Goal: Information Seeking & Learning: Learn about a topic

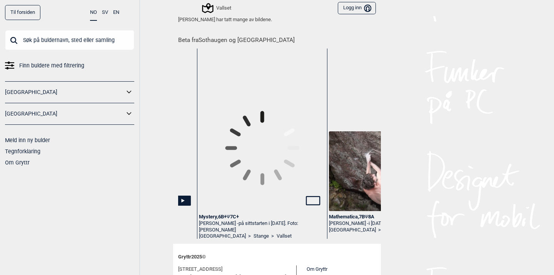
scroll to position [0, 1150]
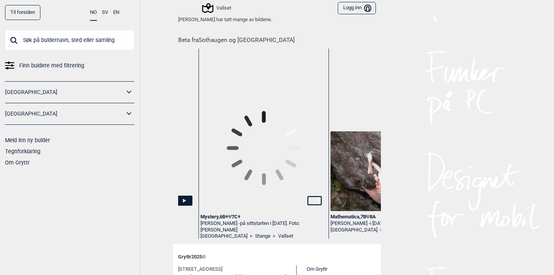
click at [315, 196] on icon at bounding box center [314, 200] width 15 height 9
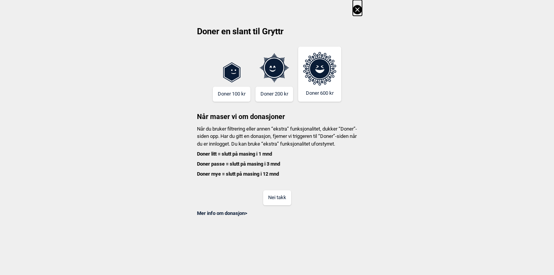
click at [357, 11] on icon at bounding box center [357, 9] width 9 height 9
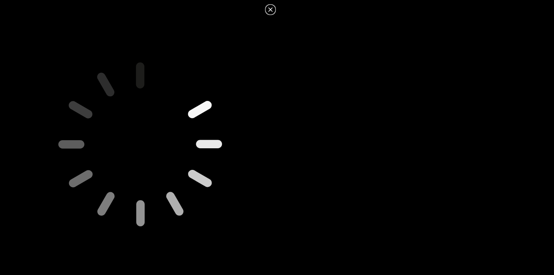
click at [273, 11] on icon at bounding box center [270, 9] width 9 height 9
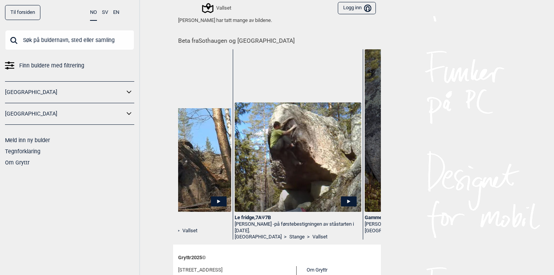
scroll to position [0, 3065]
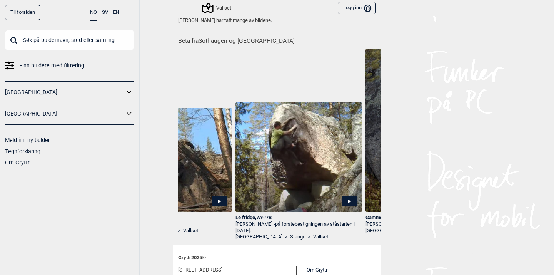
click at [350, 199] on icon at bounding box center [349, 201] width 3 height 4
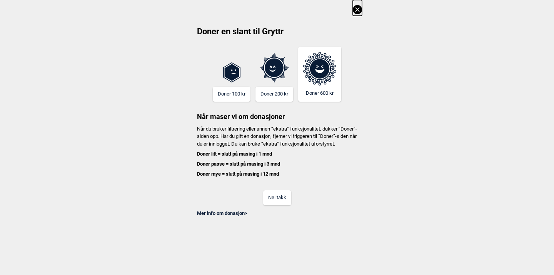
click at [355, 9] on icon at bounding box center [357, 9] width 9 height 9
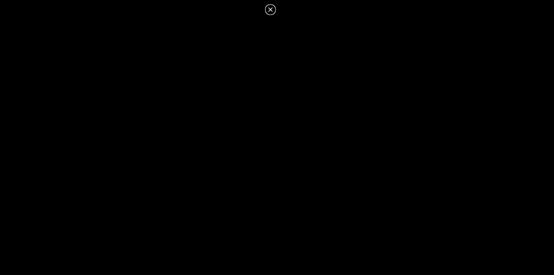
click at [272, 10] on icon at bounding box center [270, 9] width 9 height 9
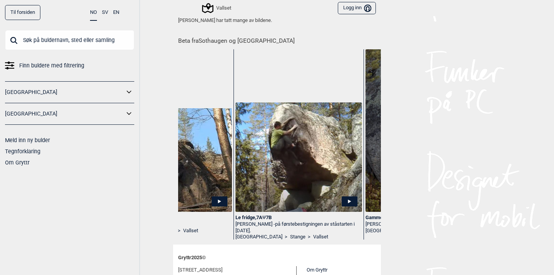
click at [257, 214] on div "Le fridge , 7A Ψ 7B" at bounding box center [298, 217] width 127 height 7
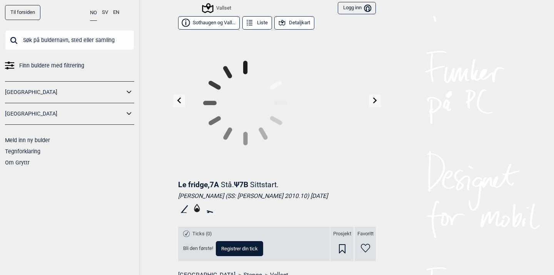
click at [297, 22] on button "Detaljkart" at bounding box center [294, 22] width 40 height 13
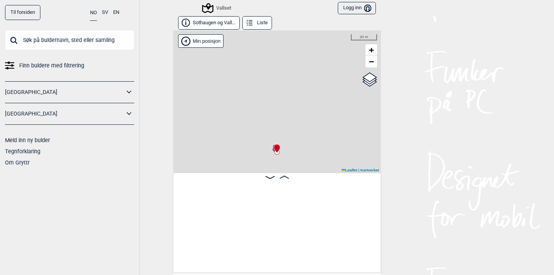
scroll to position [0, 8127]
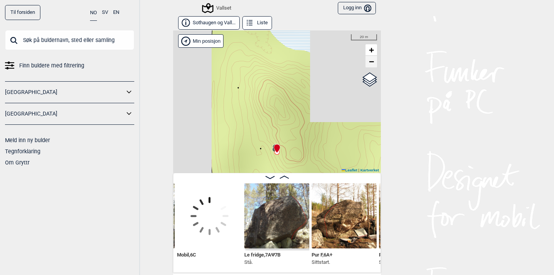
click at [371, 63] on span "−" at bounding box center [371, 62] width 5 height 10
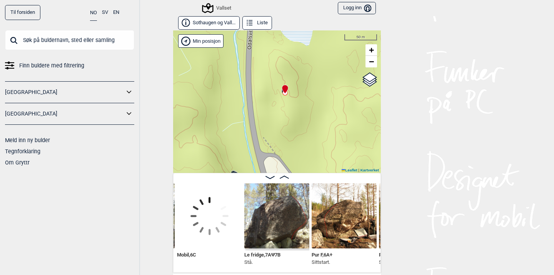
drag, startPoint x: 300, startPoint y: 127, endPoint x: 308, endPoint y: 68, distance: 59.7
click at [308, 68] on div "Vallset" at bounding box center [277, 101] width 208 height 142
click at [372, 50] on span "+" at bounding box center [371, 50] width 5 height 10
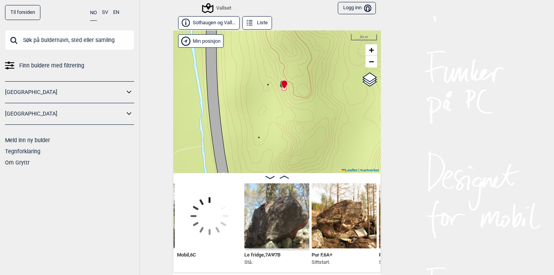
drag, startPoint x: 315, startPoint y: 81, endPoint x: 307, endPoint y: 135, distance: 55.2
click at [307, 135] on div "Vallset" at bounding box center [277, 101] width 208 height 142
click at [342, 90] on input "Google satellite" at bounding box center [342, 92] width 5 height 5
radio input "true"
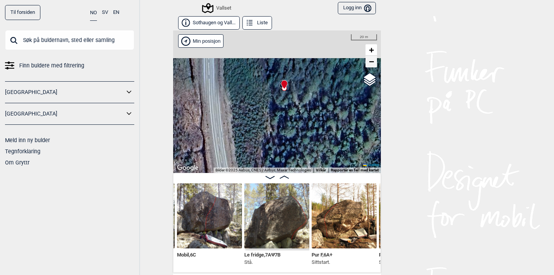
click at [373, 62] on span "−" at bounding box center [371, 62] width 5 height 10
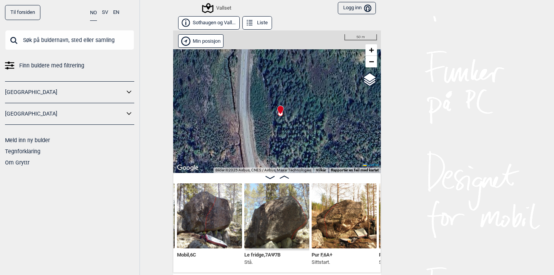
drag, startPoint x: 305, startPoint y: 122, endPoint x: 305, endPoint y: 115, distance: 6.5
click at [305, 115] on div "Vallset" at bounding box center [277, 101] width 208 height 142
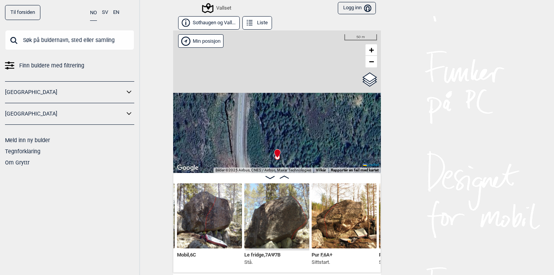
drag, startPoint x: 339, startPoint y: 77, endPoint x: 336, endPoint y: 120, distance: 43.6
click at [336, 120] on div "Vallset" at bounding box center [277, 101] width 208 height 142
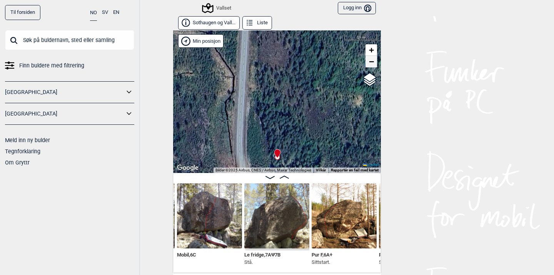
click at [372, 61] on span "−" at bounding box center [371, 62] width 5 height 10
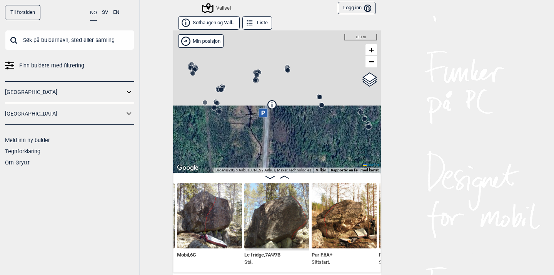
drag, startPoint x: 297, startPoint y: 96, endPoint x: 303, endPoint y: 128, distance: 33.2
click at [303, 128] on div "Vallset" at bounding box center [277, 101] width 208 height 142
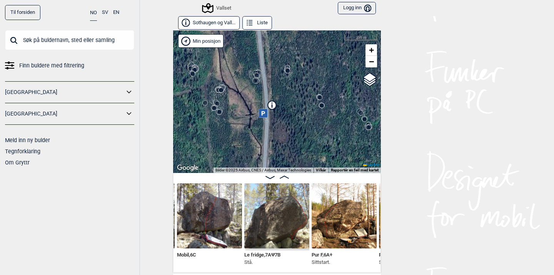
click at [256, 81] on circle at bounding box center [255, 80] width 5 height 5
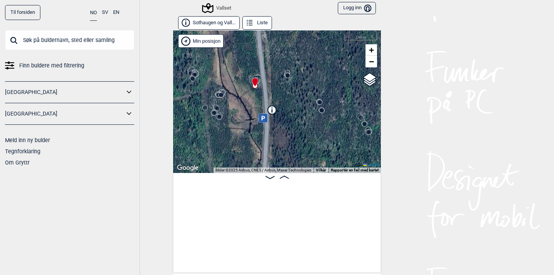
scroll to position [0, 6047]
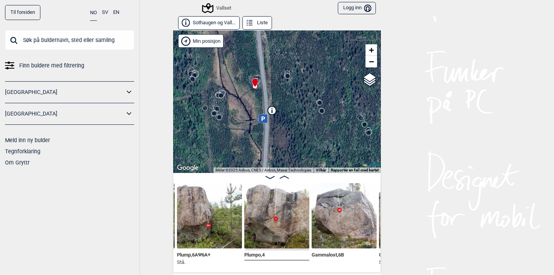
click at [222, 95] on circle at bounding box center [221, 95] width 5 height 5
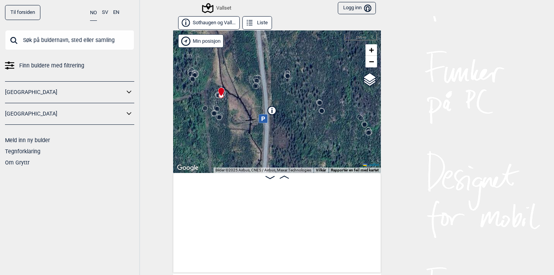
scroll to position [0, 4226]
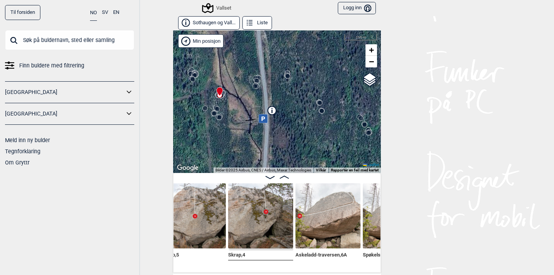
scroll to position [0, 4109]
click at [322, 224] on img at bounding box center [329, 215] width 65 height 65
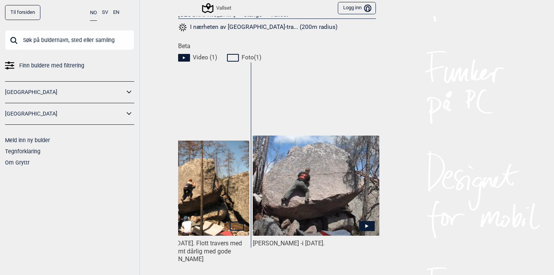
scroll to position [0, 57]
click at [371, 225] on icon at bounding box center [367, 226] width 16 height 10
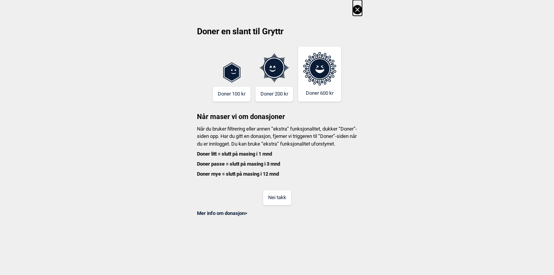
click at [358, 7] on icon at bounding box center [357, 9] width 9 height 9
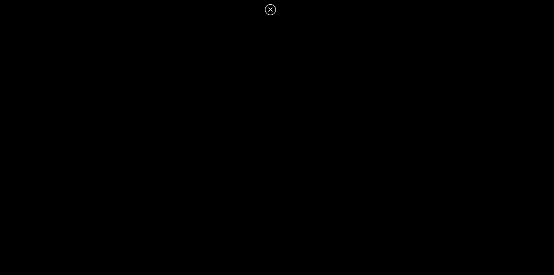
click at [273, 11] on icon at bounding box center [270, 9] width 9 height 9
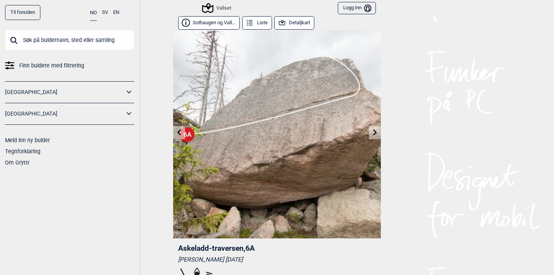
scroll to position [0, 0]
click at [101, 45] on input "text" at bounding box center [69, 40] width 129 height 20
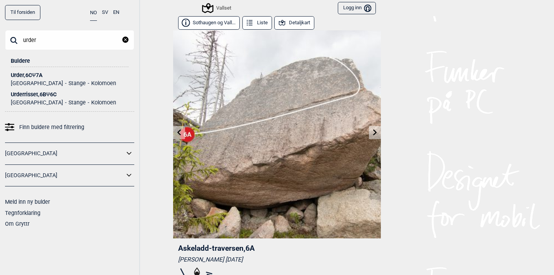
type input "urder"
click at [19, 73] on div "Urder , 6C Ψ 7A" at bounding box center [70, 75] width 118 height 6
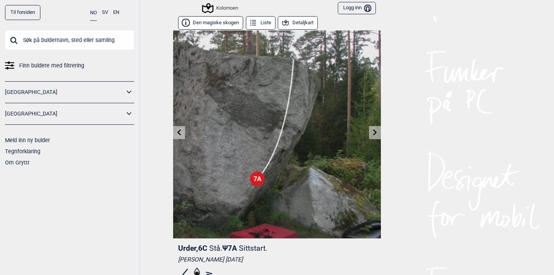
click at [304, 23] on button "Detaljkart" at bounding box center [298, 22] width 40 height 13
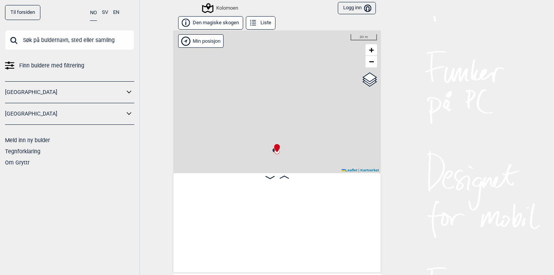
scroll to position [0, 16059]
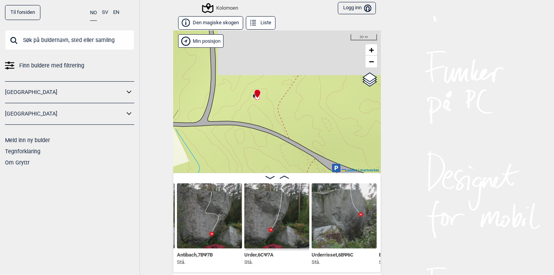
drag, startPoint x: 325, startPoint y: 111, endPoint x: 304, endPoint y: 52, distance: 62.5
click at [304, 52] on div "Kolomoen" at bounding box center [277, 101] width 208 height 142
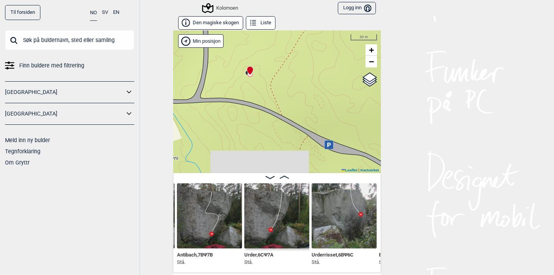
drag, startPoint x: 334, startPoint y: 100, endPoint x: 328, endPoint y: 81, distance: 19.7
click at [328, 81] on div "Kolomoen" at bounding box center [277, 101] width 208 height 142
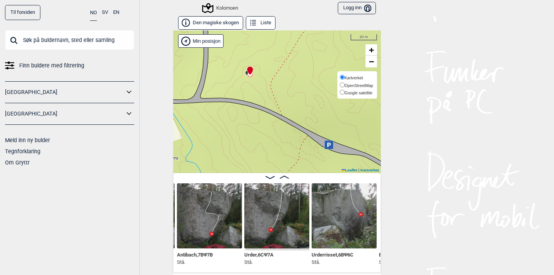
click at [340, 90] on input "Google satellite" at bounding box center [342, 92] width 5 height 5
radio input "true"
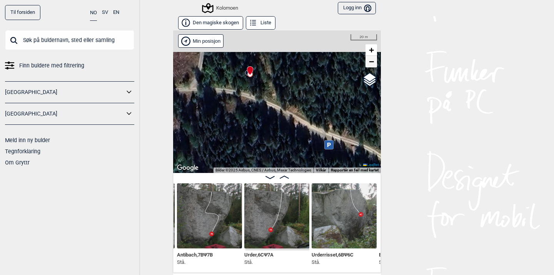
click at [371, 64] on span "−" at bounding box center [371, 62] width 5 height 10
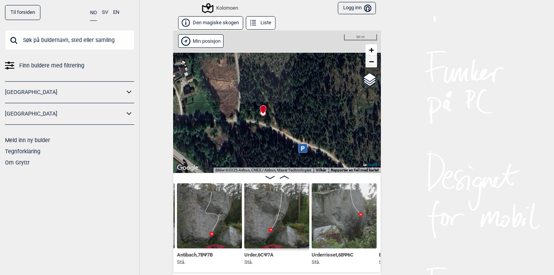
click at [371, 64] on span "−" at bounding box center [371, 62] width 5 height 10
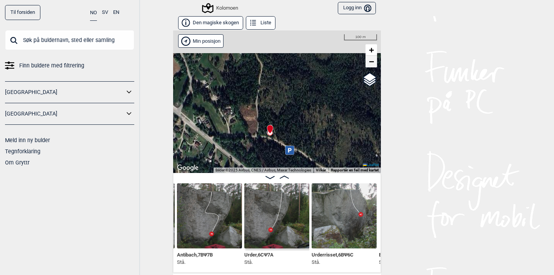
click at [371, 64] on span "−" at bounding box center [371, 62] width 5 height 10
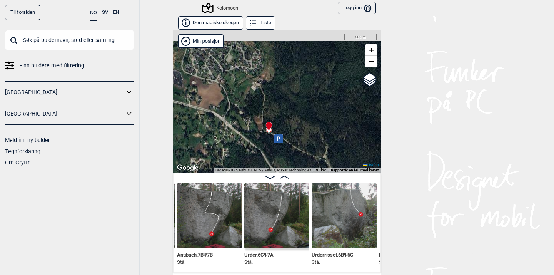
drag, startPoint x: 327, startPoint y: 119, endPoint x: 302, endPoint y: 47, distance: 75.8
click at [302, 47] on div "Kolomoen" at bounding box center [277, 101] width 208 height 142
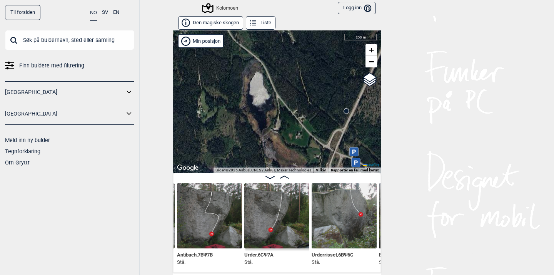
drag, startPoint x: 319, startPoint y: 114, endPoint x: 303, endPoint y: 47, distance: 69.3
click at [303, 47] on div "Kolomoen" at bounding box center [277, 101] width 208 height 142
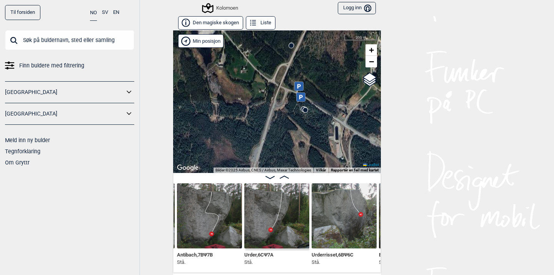
drag, startPoint x: 332, startPoint y: 135, endPoint x: 277, endPoint y: 69, distance: 86.3
click at [277, 69] on div "Kolomoen" at bounding box center [277, 101] width 208 height 142
click at [372, 49] on span "+" at bounding box center [371, 50] width 5 height 10
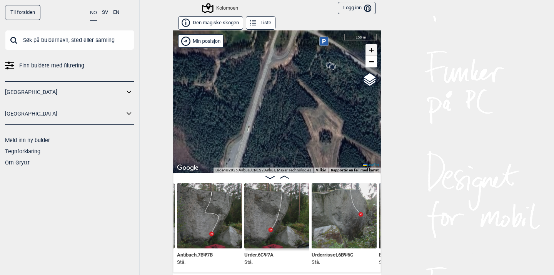
click at [372, 49] on span "+" at bounding box center [371, 50] width 5 height 10
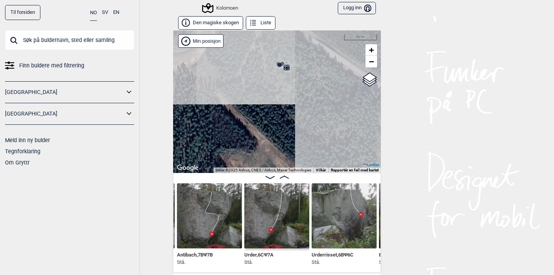
drag, startPoint x: 330, startPoint y: 58, endPoint x: 228, endPoint y: 145, distance: 133.7
click at [228, 145] on div "Kolomoen" at bounding box center [277, 101] width 208 height 142
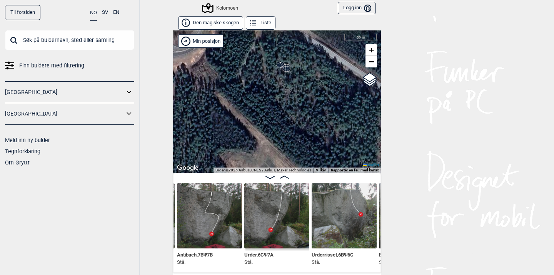
click at [277, 64] on icon at bounding box center [279, 65] width 6 height 6
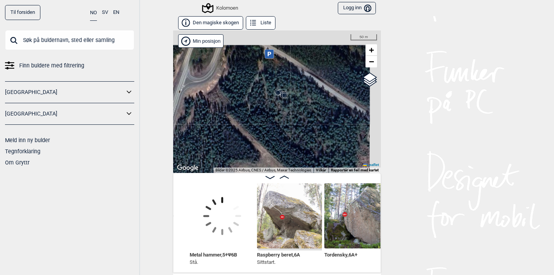
scroll to position [0, 15093]
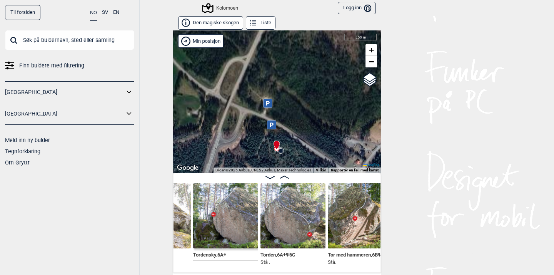
scroll to position [0, 15193]
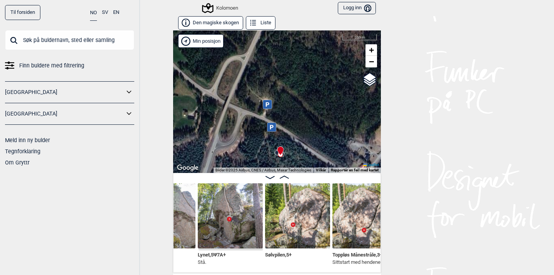
scroll to position [0, 15600]
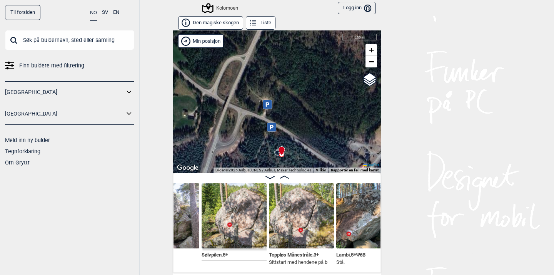
scroll to position [0, 15667]
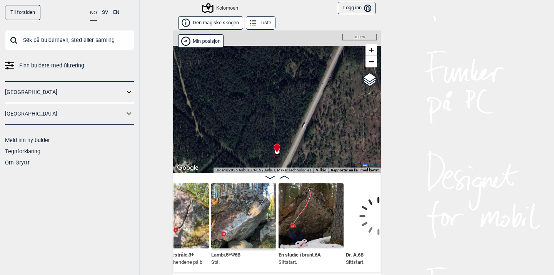
scroll to position [0, 15766]
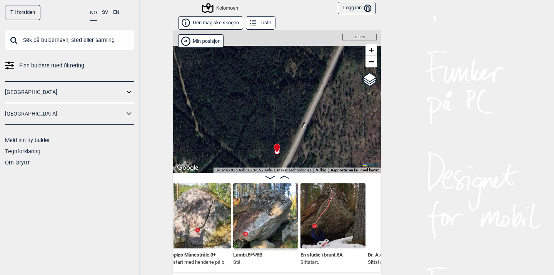
click at [198, 215] on img at bounding box center [198, 215] width 65 height 65
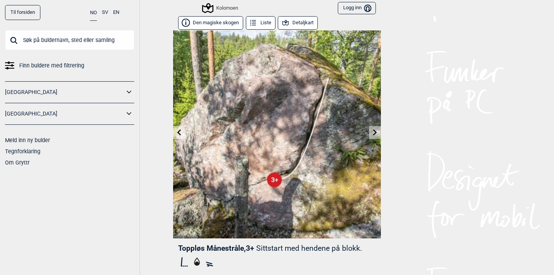
click at [179, 131] on icon at bounding box center [179, 132] width 4 height 6
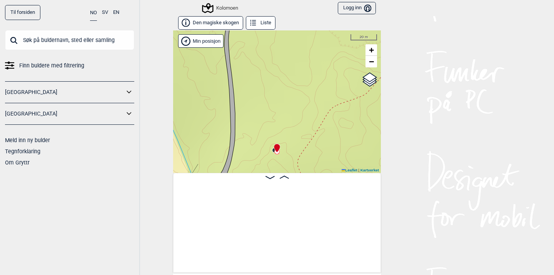
scroll to position [0, 16059]
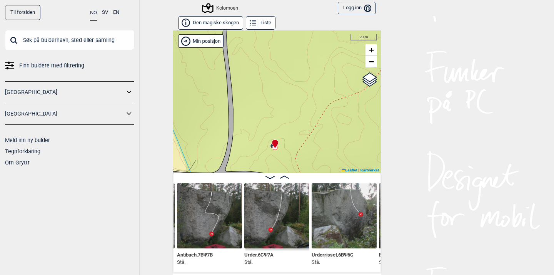
drag, startPoint x: 310, startPoint y: 119, endPoint x: 248, endPoint y: 15, distance: 121.6
click at [250, 18] on div "Den magiske skogen Liste Kolomoen" at bounding box center [277, 144] width 208 height 256
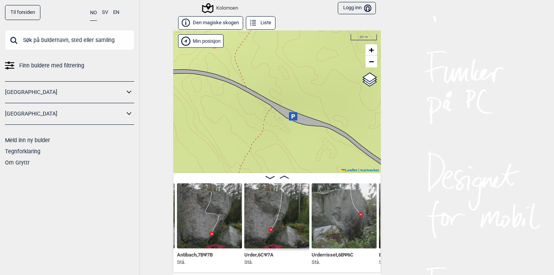
drag, startPoint x: 315, startPoint y: 118, endPoint x: 239, endPoint y: 34, distance: 113.8
click at [242, 38] on div "Kolomoen" at bounding box center [277, 101] width 208 height 142
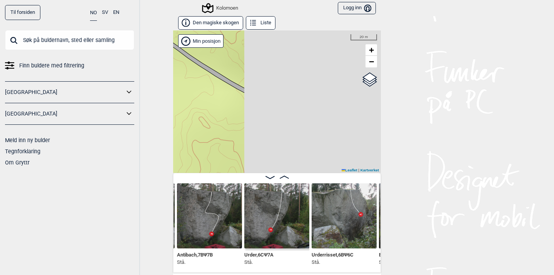
drag, startPoint x: 303, startPoint y: 117, endPoint x: 137, endPoint y: 66, distance: 173.7
click at [141, 68] on div "Til forsiden NO SV EN Finn buldere med filtrering [GEOGRAPHIC_DATA] [GEOGRAPHIC…" at bounding box center [277, 137] width 554 height 275
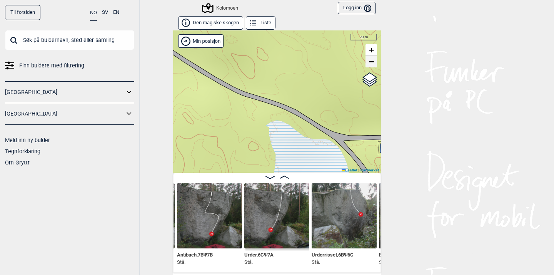
click at [373, 62] on span "−" at bounding box center [371, 62] width 5 height 10
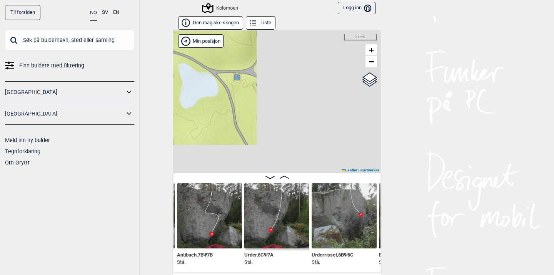
drag, startPoint x: 338, startPoint y: 118, endPoint x: 234, endPoint y: 38, distance: 131.4
click at [241, 43] on div "Kolomoen" at bounding box center [277, 101] width 208 height 142
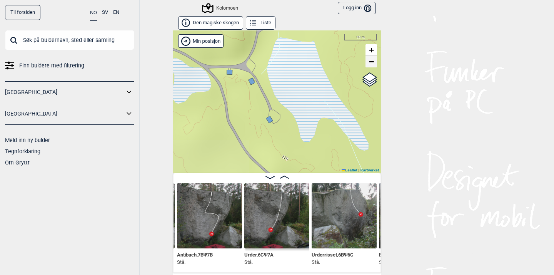
click at [371, 60] on span "−" at bounding box center [371, 62] width 5 height 10
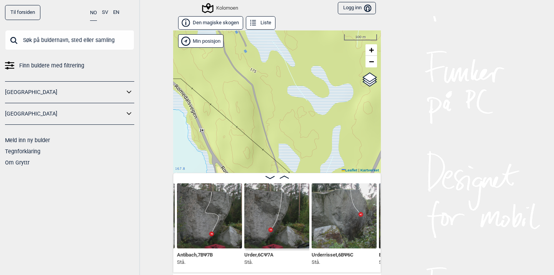
drag, startPoint x: 329, startPoint y: 112, endPoint x: 302, endPoint y: 28, distance: 88.7
click at [302, 28] on div "Den magiske skogen Liste Kolomoen" at bounding box center [277, 144] width 208 height 256
click at [372, 61] on span "−" at bounding box center [371, 62] width 5 height 10
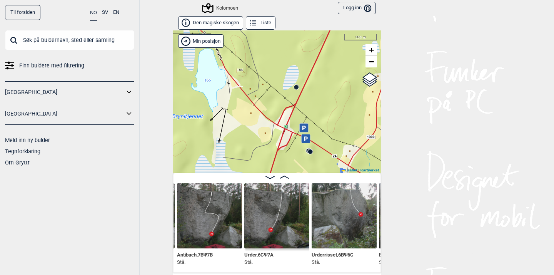
drag, startPoint x: 277, startPoint y: 111, endPoint x: 253, endPoint y: 12, distance: 101.9
click at [253, 12] on div "Til forsiden NO SV EN Finn buldere med filtrering [GEOGRAPHIC_DATA] [GEOGRAPHIC…" at bounding box center [277, 137] width 554 height 275
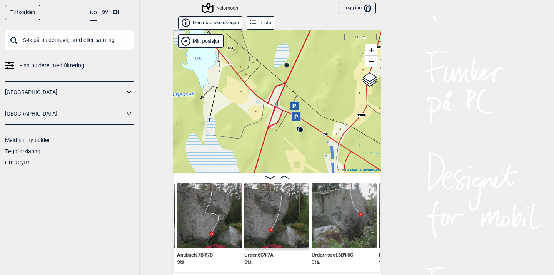
click at [301, 129] on circle at bounding box center [301, 129] width 5 height 5
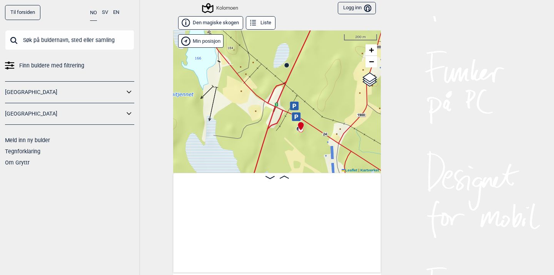
scroll to position [0, 15604]
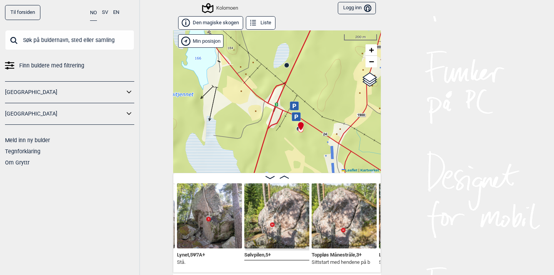
click at [285, 223] on img at bounding box center [276, 215] width 65 height 65
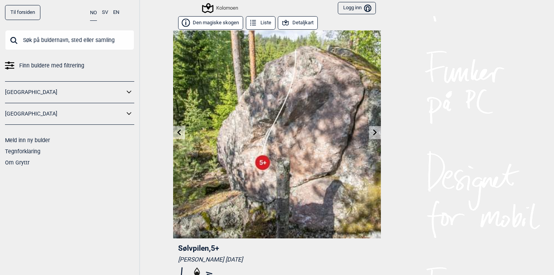
click at [178, 132] on icon at bounding box center [179, 132] width 4 height 6
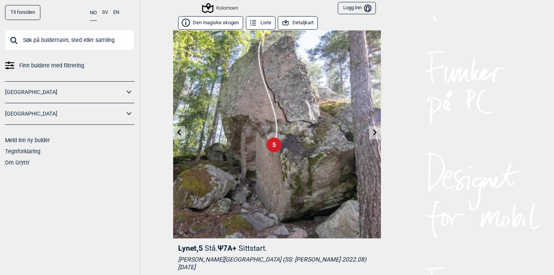
click at [375, 135] on link at bounding box center [375, 132] width 12 height 13
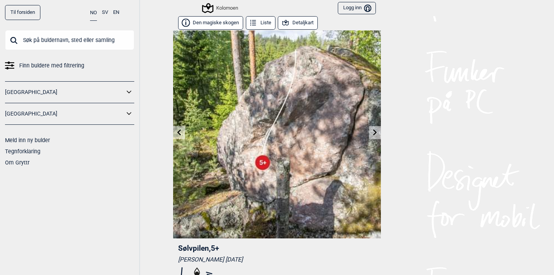
click at [374, 133] on icon at bounding box center [375, 132] width 4 height 6
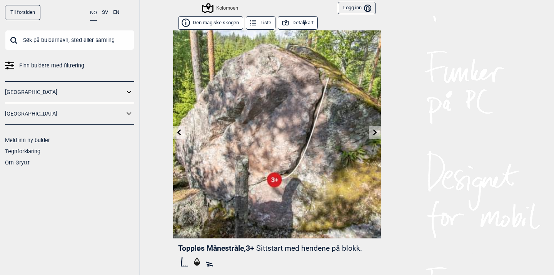
click at [374, 133] on icon at bounding box center [375, 132] width 4 height 6
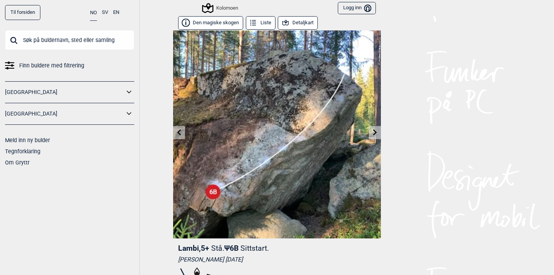
click at [374, 133] on icon at bounding box center [375, 132] width 4 height 6
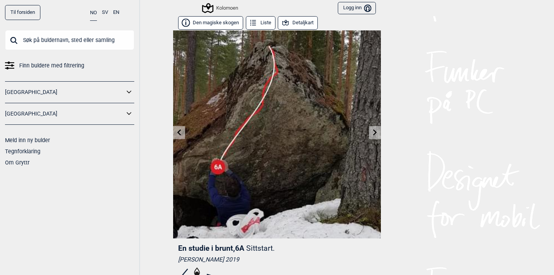
click at [374, 133] on icon at bounding box center [375, 132] width 4 height 6
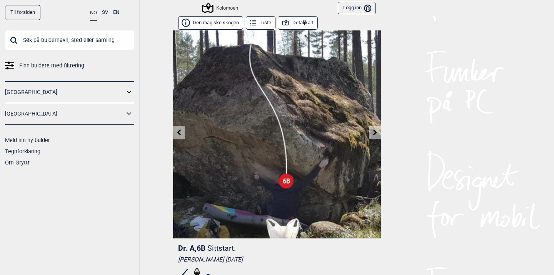
click at [374, 133] on icon at bounding box center [375, 132] width 4 height 6
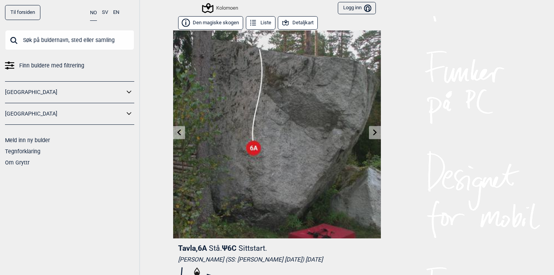
click at [374, 133] on icon at bounding box center [375, 132] width 4 height 6
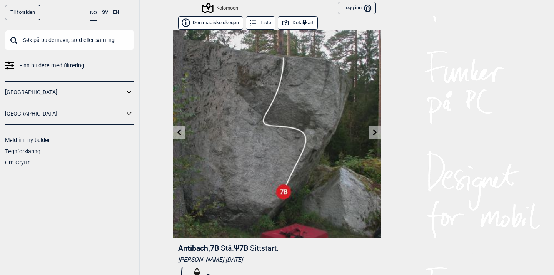
click at [374, 133] on icon at bounding box center [375, 132] width 4 height 6
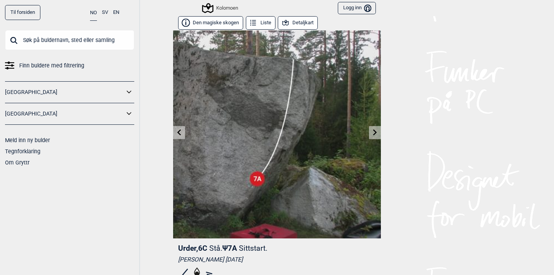
click at [374, 133] on icon at bounding box center [375, 132] width 4 height 6
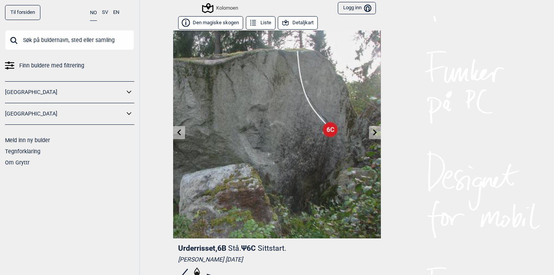
click at [374, 133] on icon at bounding box center [375, 132] width 4 height 6
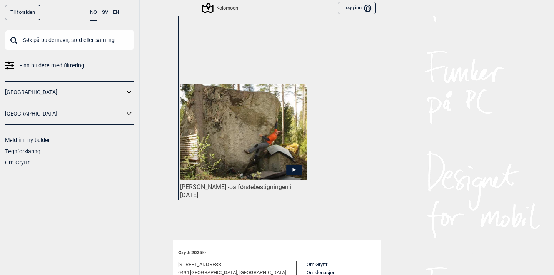
scroll to position [374, 0]
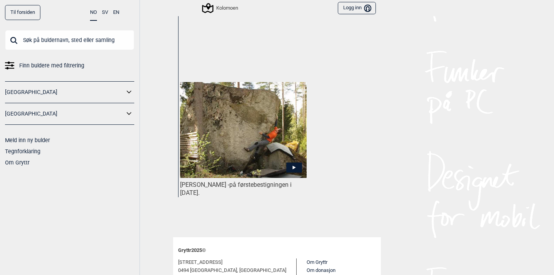
click at [294, 165] on icon at bounding box center [294, 167] width 16 height 10
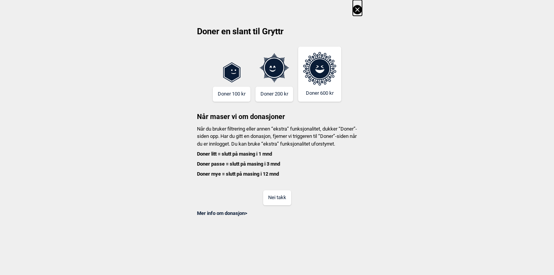
click at [358, 13] on icon at bounding box center [357, 9] width 9 height 9
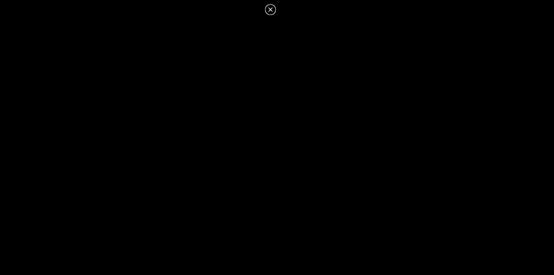
click at [272, 10] on icon at bounding box center [270, 9] width 9 height 9
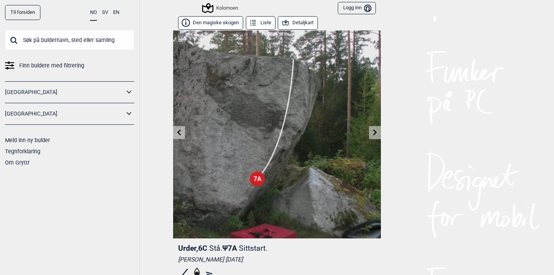
scroll to position [0, 0]
click at [176, 137] on link at bounding box center [179, 132] width 12 height 13
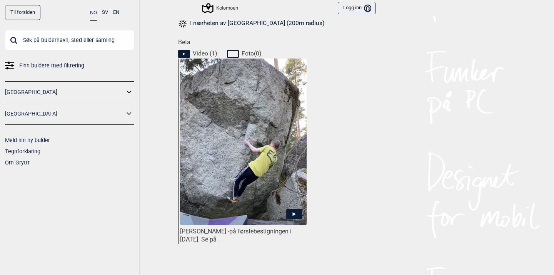
scroll to position [334, 0]
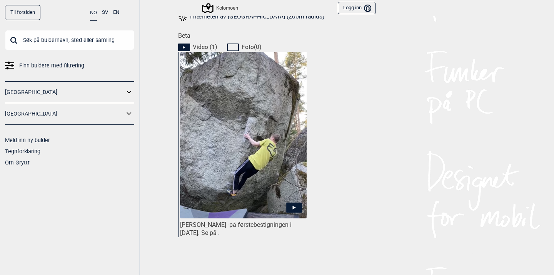
click at [295, 207] on icon at bounding box center [294, 207] width 16 height 10
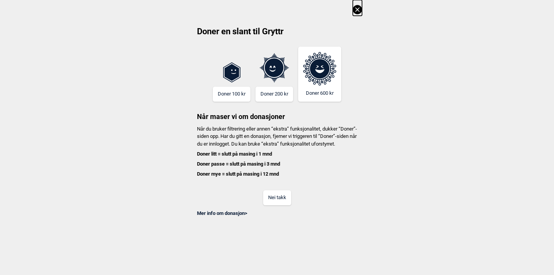
click at [357, 9] on icon at bounding box center [357, 9] width 4 height 4
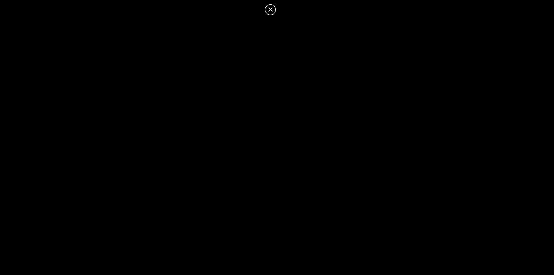
click at [271, 12] on icon at bounding box center [270, 9] width 9 height 9
